Goal: Obtain resource: Obtain resource

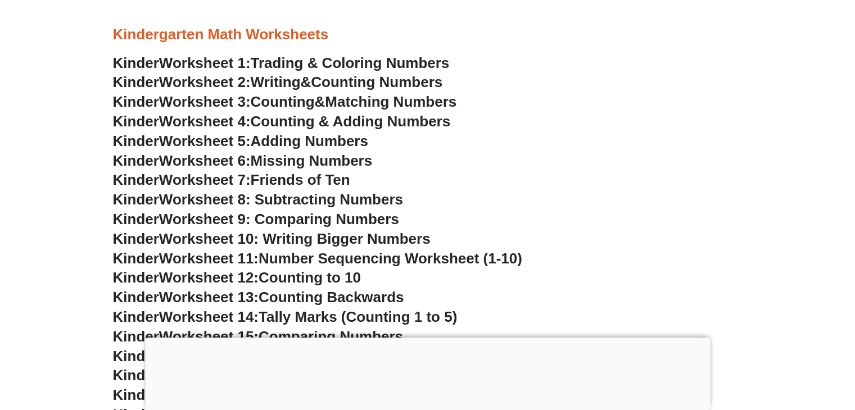
scroll to position [531, 0]
click at [357, 105] on span "Matching Numbers" at bounding box center [391, 101] width 132 height 17
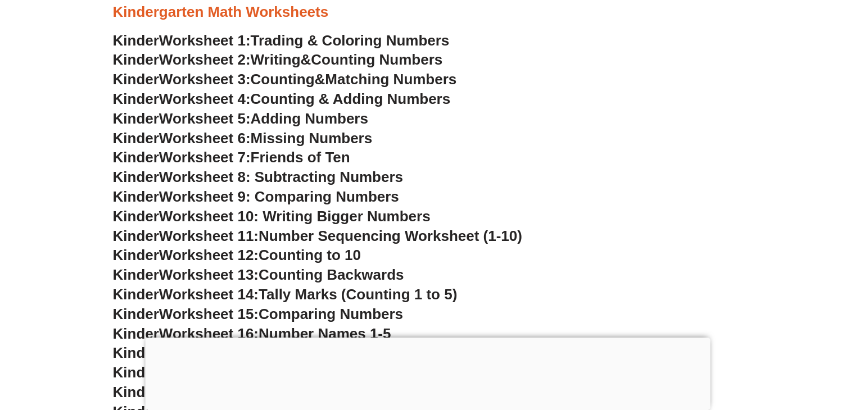
click at [388, 178] on span "Worksheet 8: Subtracting Numbers" at bounding box center [281, 177] width 244 height 17
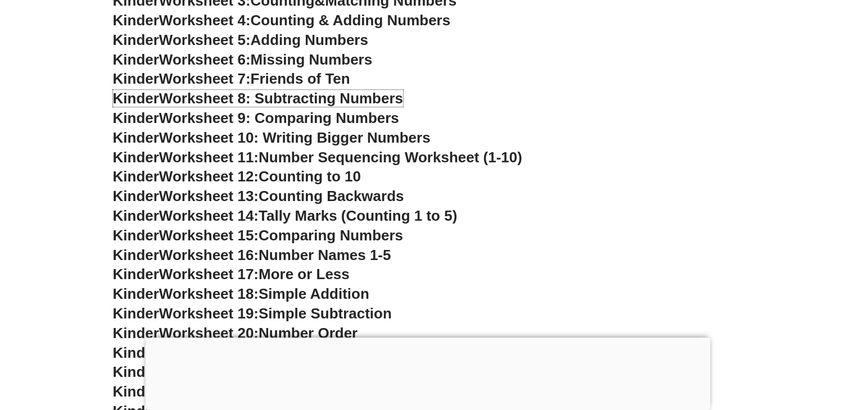
scroll to position [638, 0]
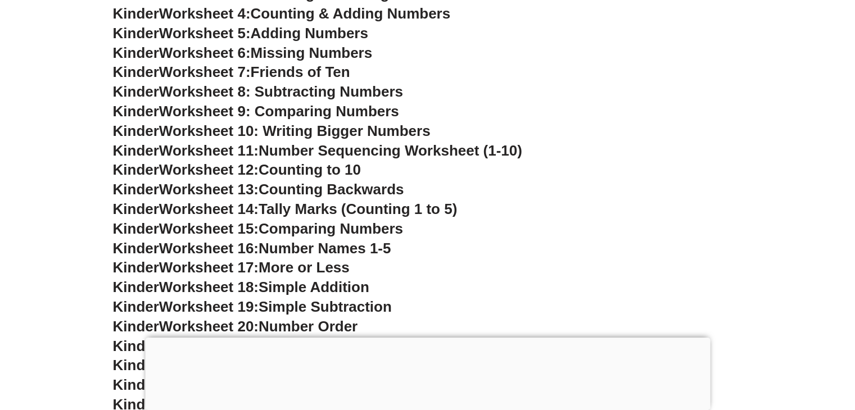
click at [338, 207] on span "Tally Marks (Counting 1 to 5)" at bounding box center [358, 209] width 198 height 17
click at [350, 213] on span "Tally Marks (Counting 1 to 5)" at bounding box center [358, 209] width 198 height 17
click at [433, 207] on span "Tally Marks (Counting 1 to 5)" at bounding box center [358, 209] width 198 height 17
click at [318, 246] on span "Number Names 1-5" at bounding box center [325, 248] width 132 height 17
click at [317, 246] on span "Number Names 1-5" at bounding box center [325, 248] width 132 height 17
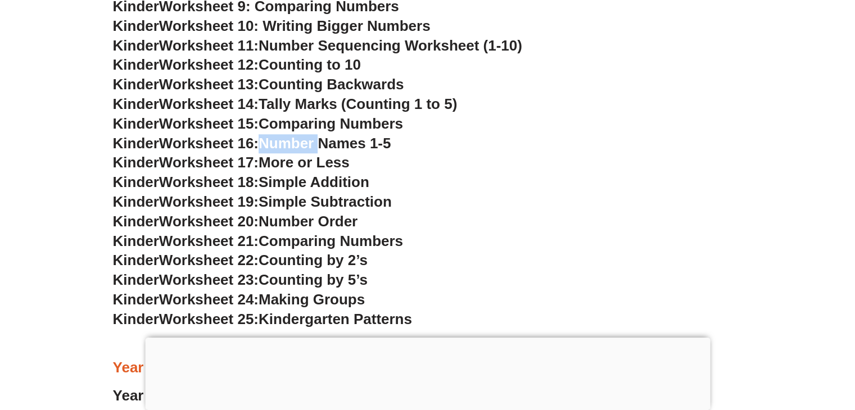
scroll to position [744, 0]
click at [326, 205] on span "Simple Subtraction" at bounding box center [325, 201] width 133 height 17
click at [315, 221] on span "Number Order" at bounding box center [308, 220] width 99 height 17
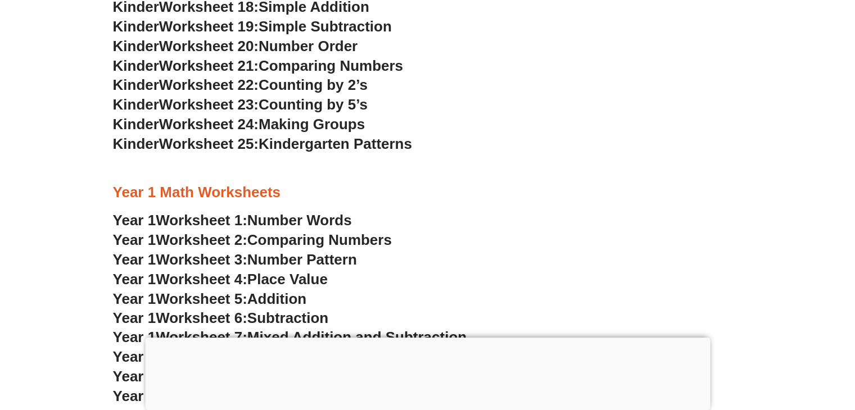
scroll to position [919, 0]
click at [430, 338] on div at bounding box center [427, 338] width 565 height 0
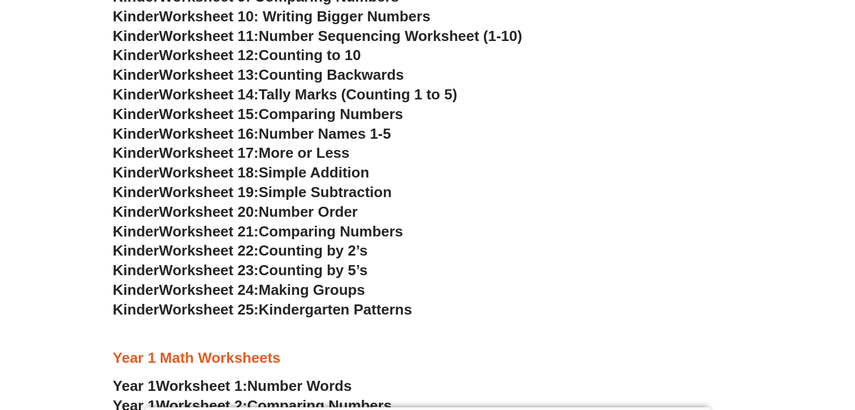
scroll to position [704, 0]
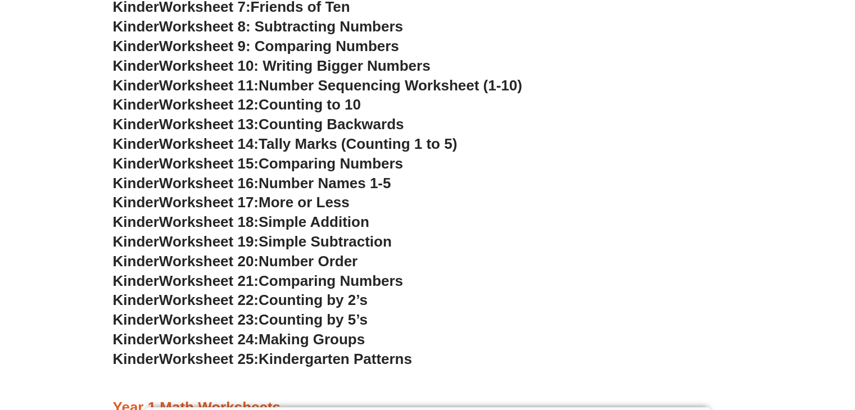
click at [280, 106] on span "Counting to 10" at bounding box center [310, 104] width 102 height 17
click at [285, 88] on span "Number Sequencing Worksheet (1-10)" at bounding box center [391, 85] width 264 height 17
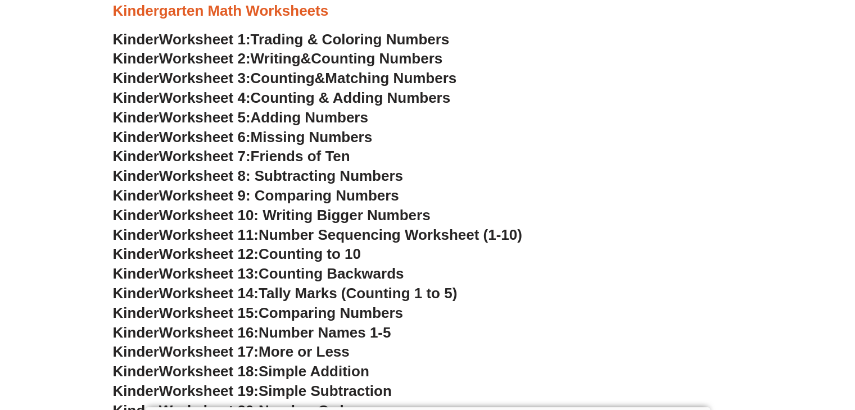
scroll to position [535, 0]
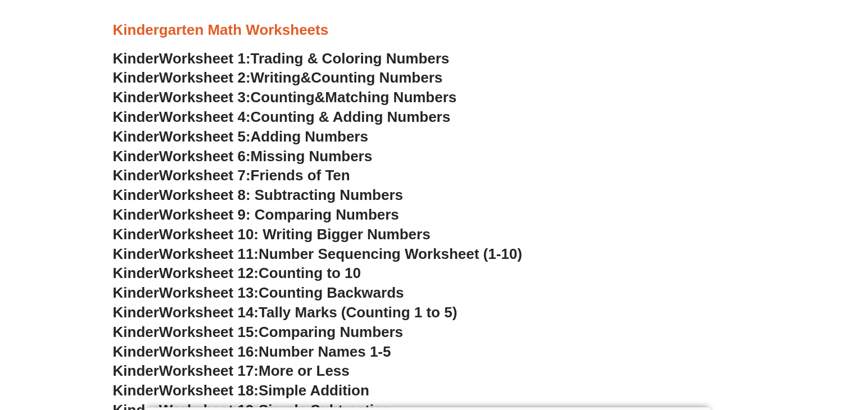
click at [308, 231] on span "Worksheet 10: Writing Bigger Numbers" at bounding box center [294, 234] width 271 height 17
click at [299, 215] on span "Worksheet 9: Comparing Numbers" at bounding box center [279, 214] width 240 height 17
